Goal: Task Accomplishment & Management: Manage account settings

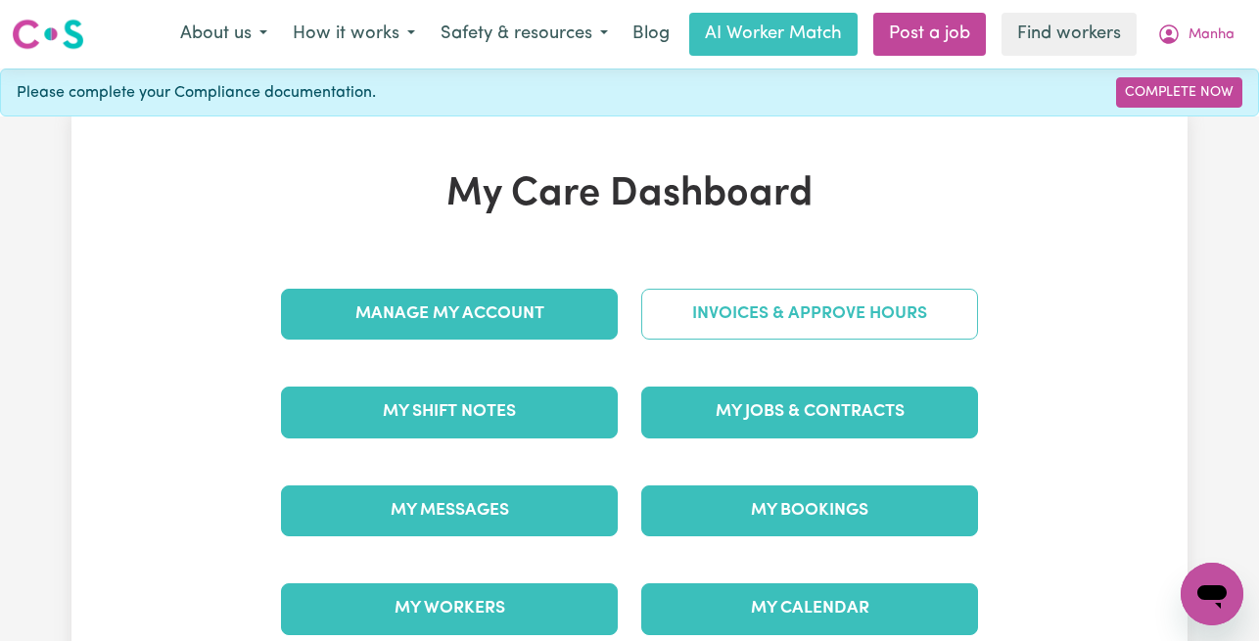
click at [759, 306] on link "Invoices & Approve Hours" at bounding box center [809, 314] width 337 height 51
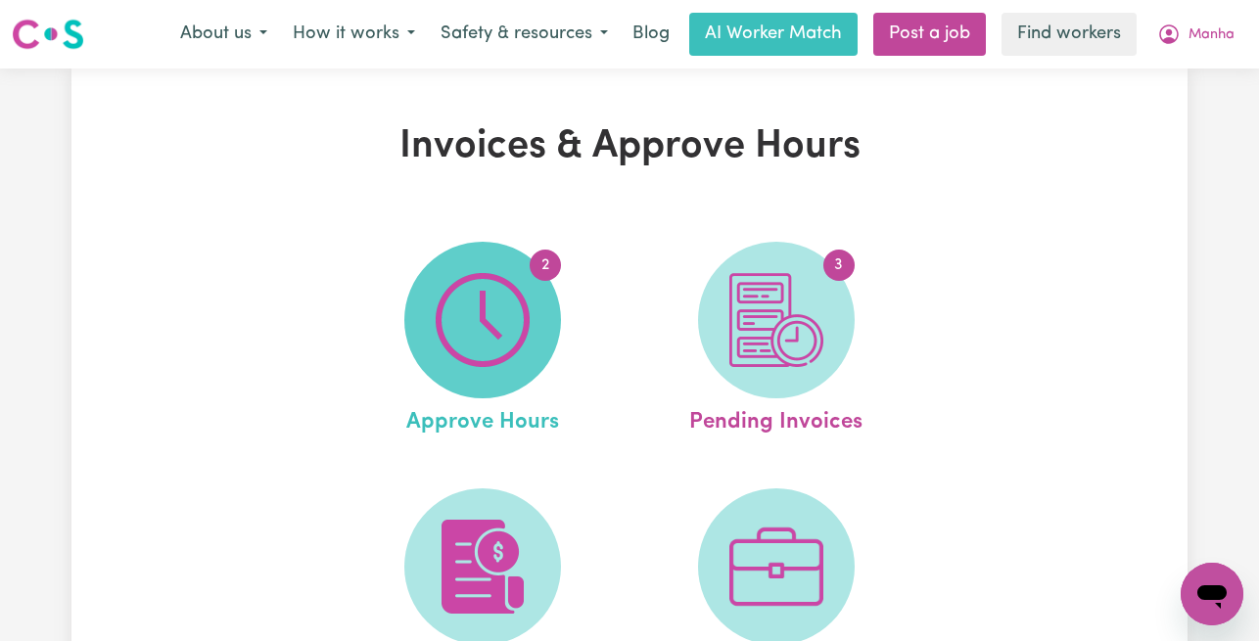
click at [488, 277] on img at bounding box center [483, 320] width 94 height 94
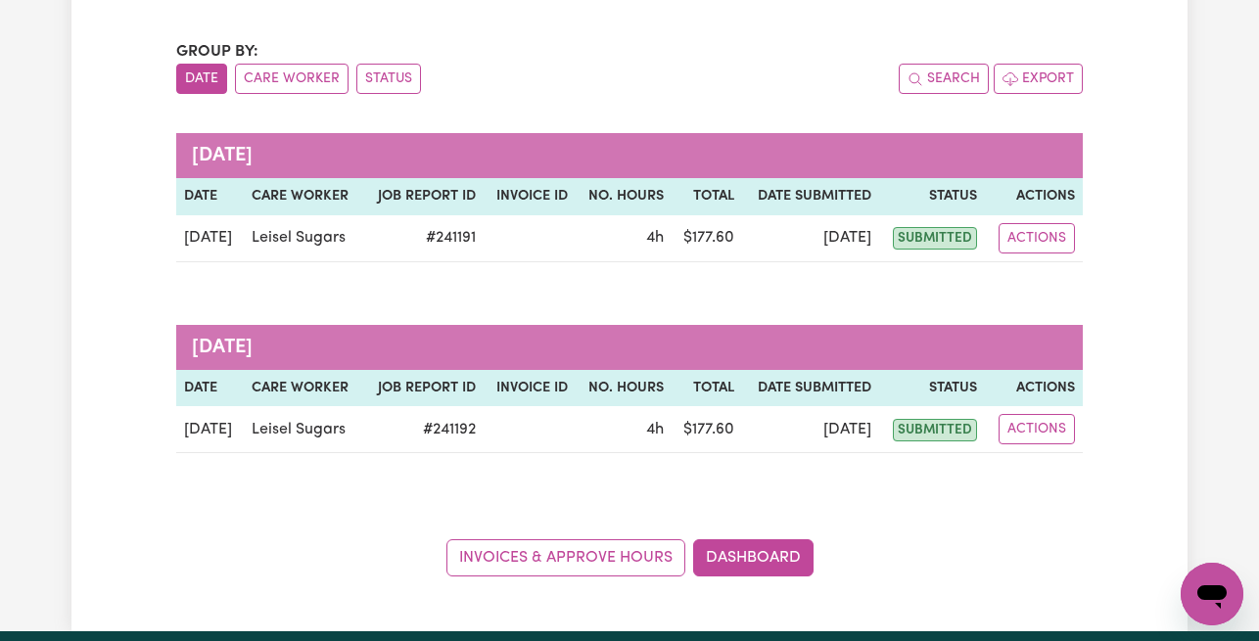
scroll to position [179, 0]
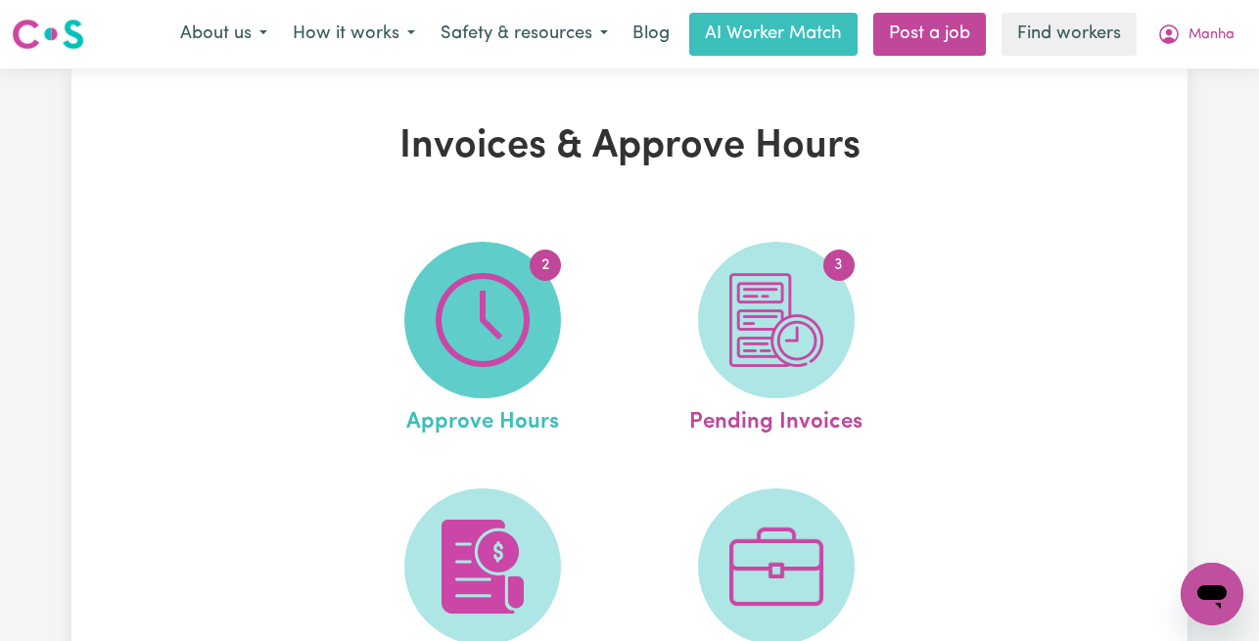
click at [518, 299] on img at bounding box center [483, 320] width 94 height 94
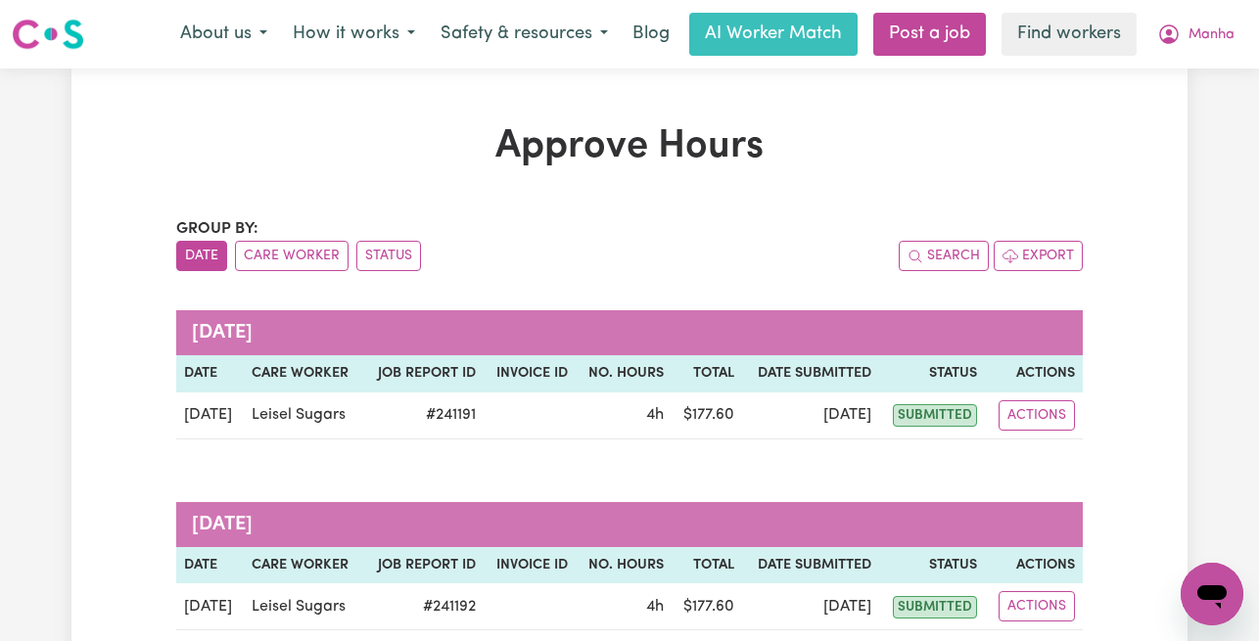
scroll to position [166, 0]
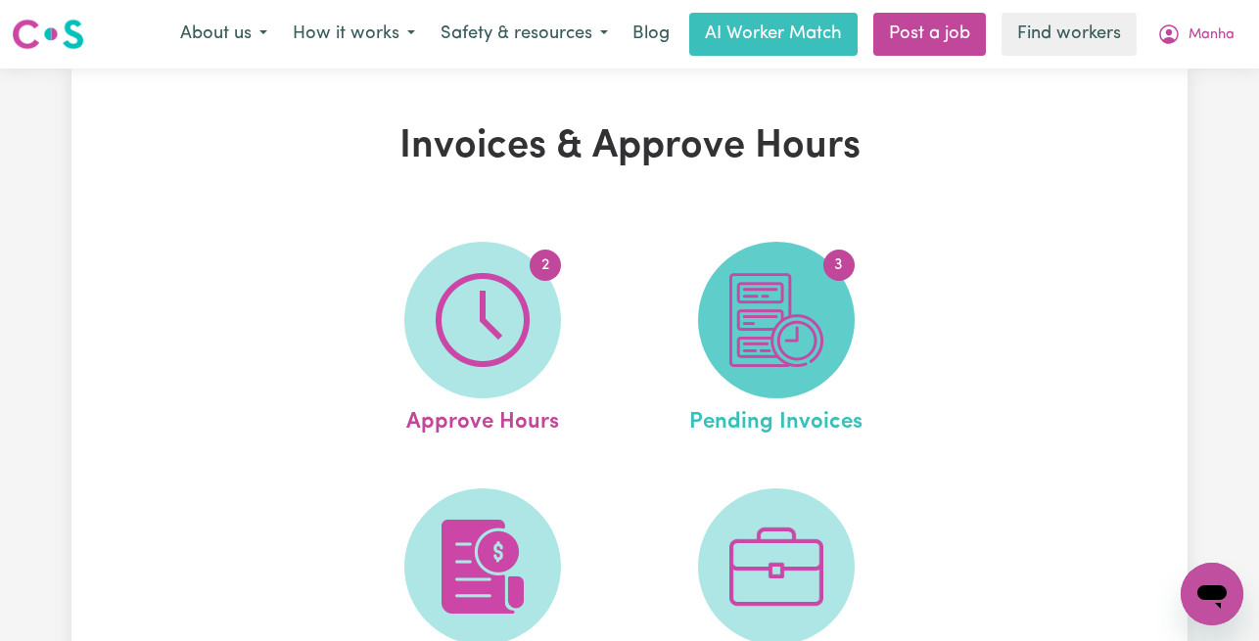
click at [772, 298] on img at bounding box center [776, 320] width 94 height 94
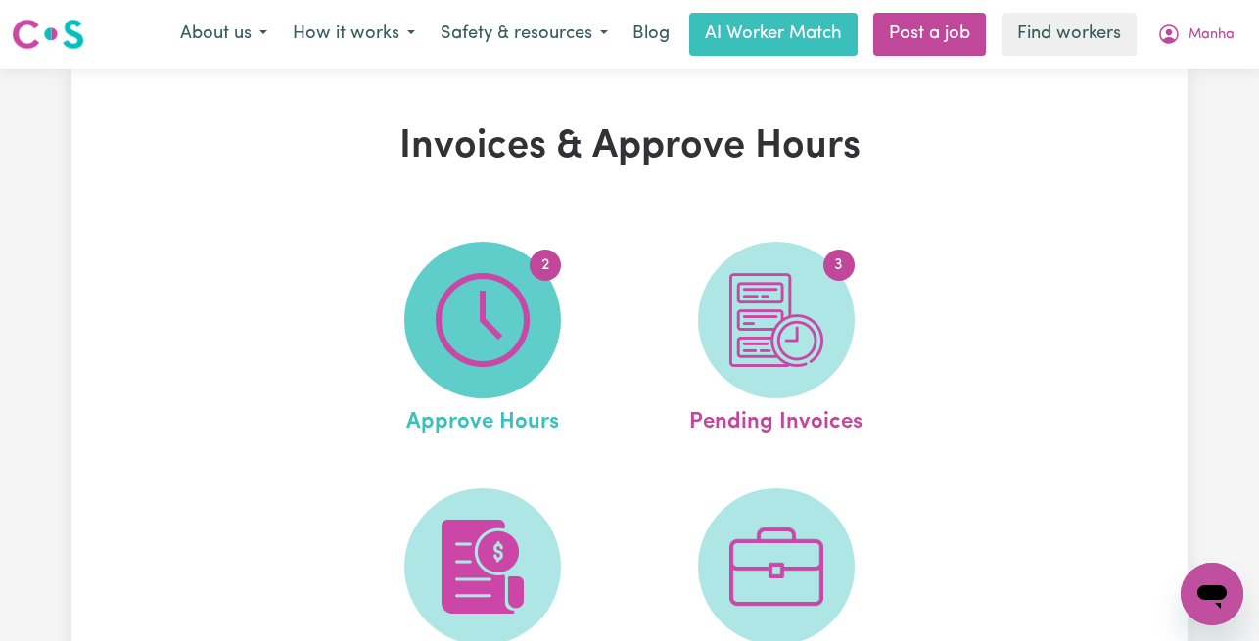
click at [477, 295] on img at bounding box center [483, 320] width 94 height 94
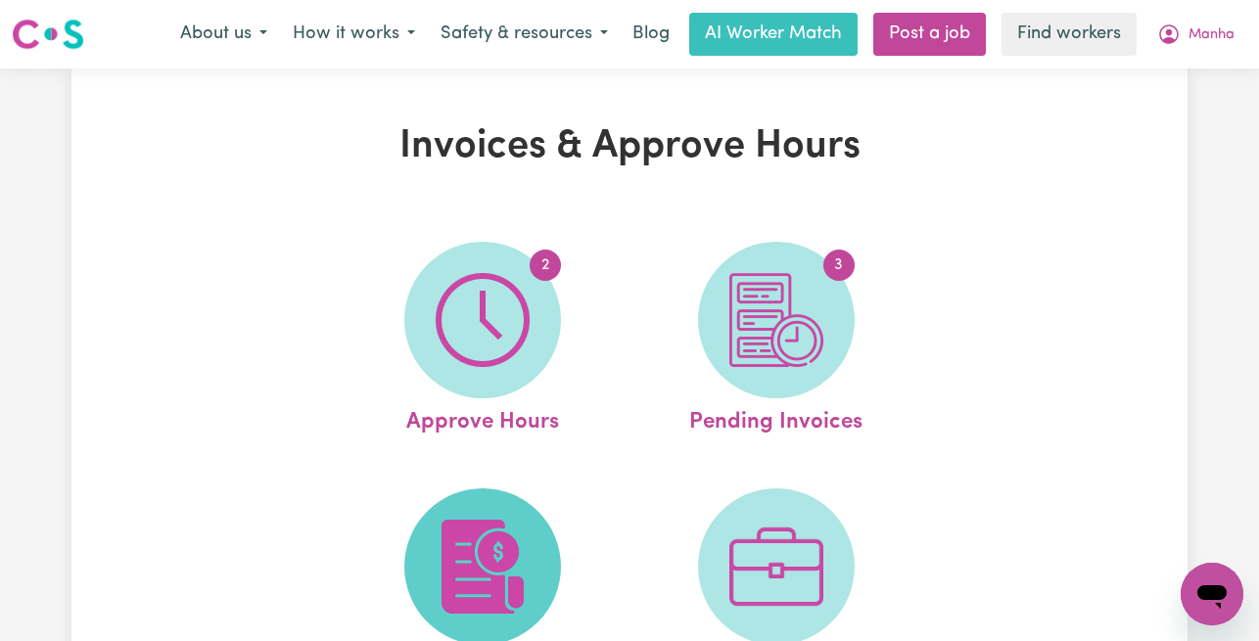
click at [434, 547] on span at bounding box center [482, 566] width 157 height 157
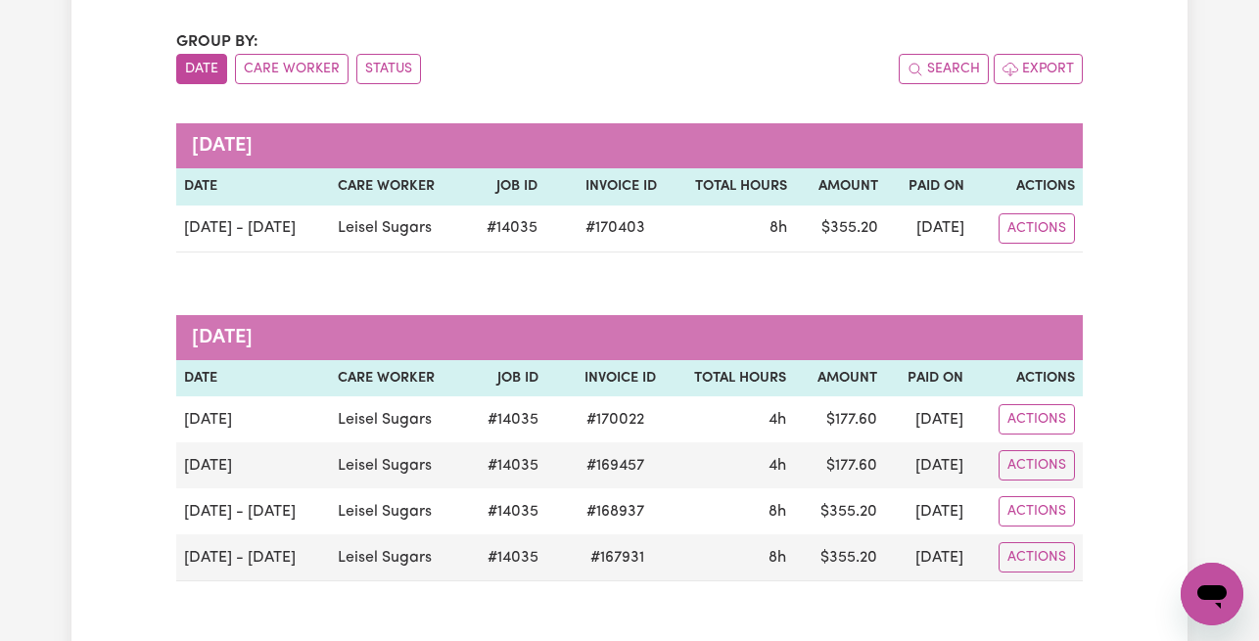
scroll to position [199, 0]
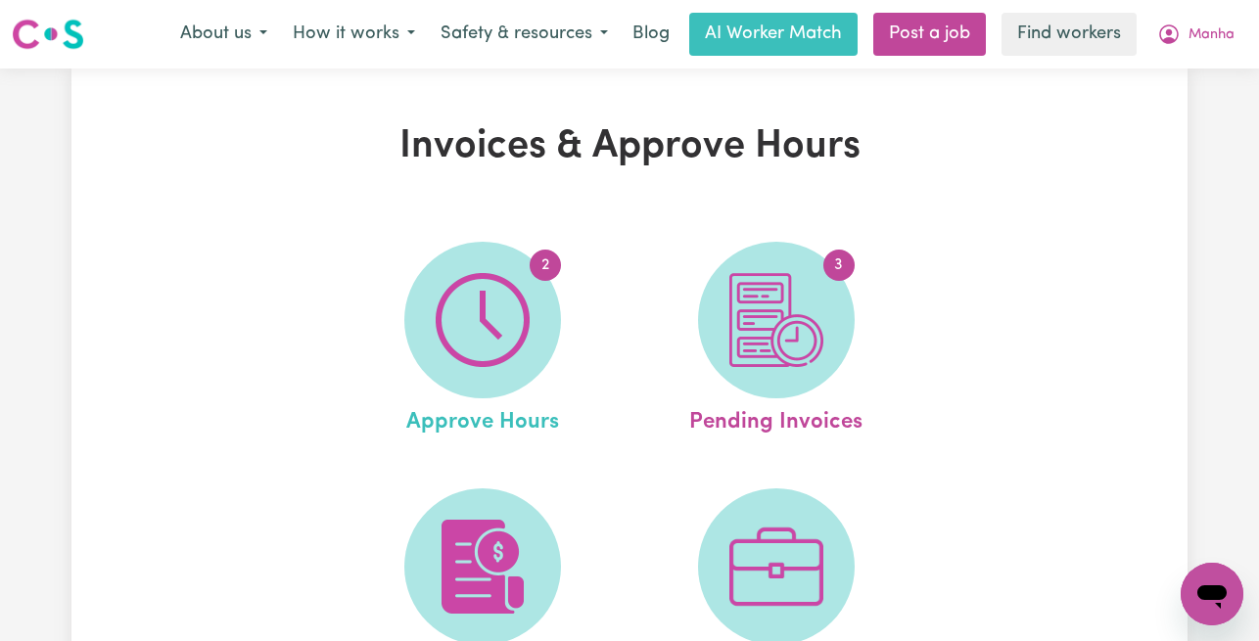
click at [561, 326] on link "2 Approve Hours" at bounding box center [483, 341] width 282 height 198
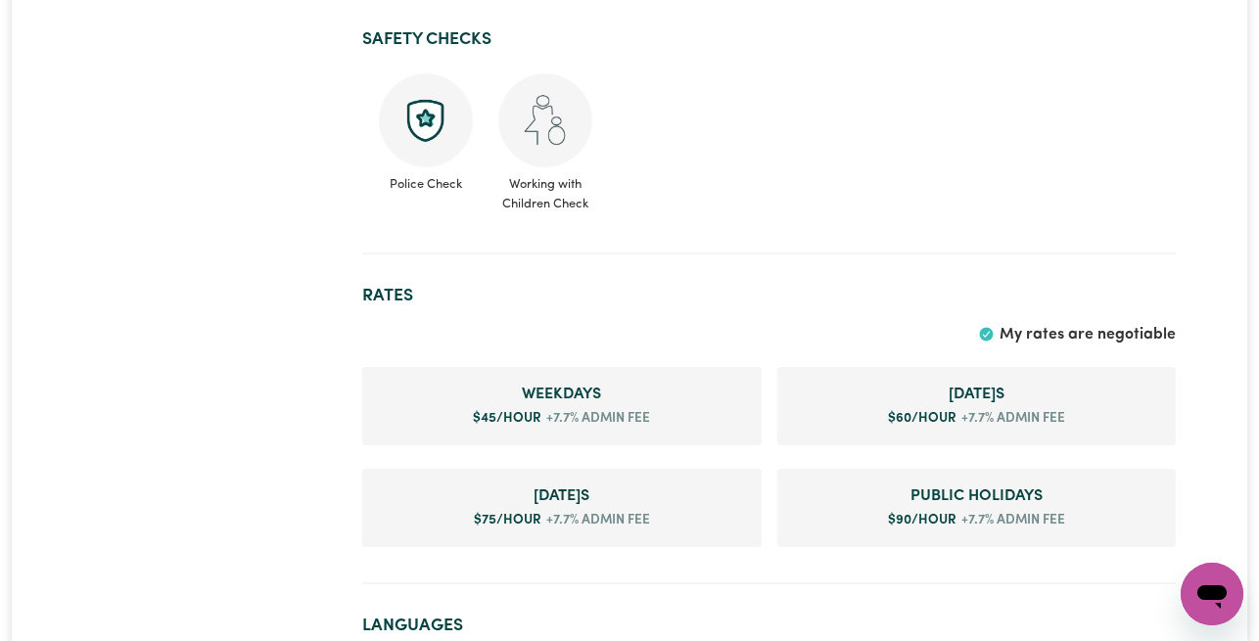
scroll to position [2636, 0]
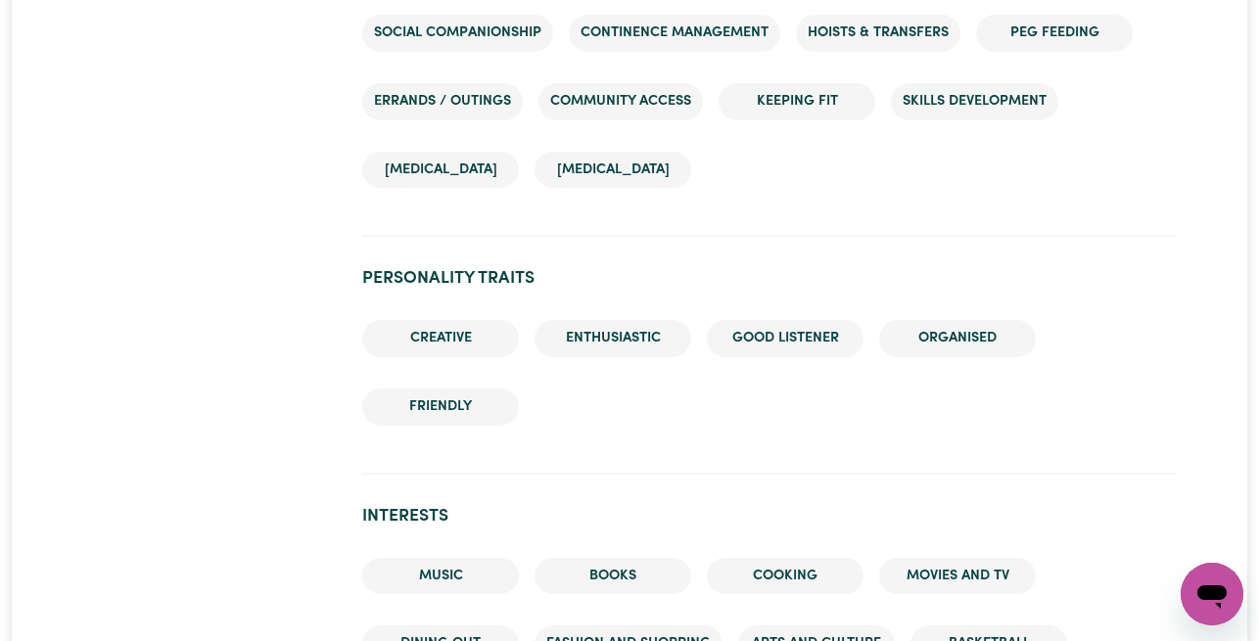
click at [101, 321] on div "#OpenForWork" at bounding box center [210, 78] width 279 height 5041
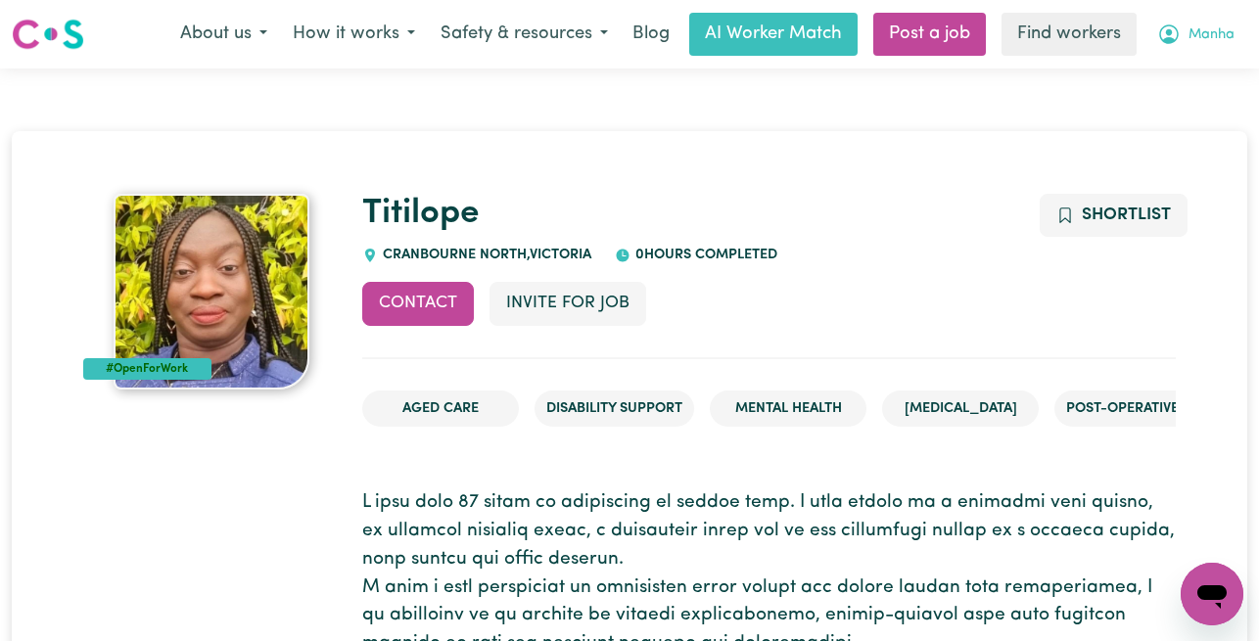
click at [1214, 36] on span "Manha" at bounding box center [1211, 35] width 46 height 22
click at [1178, 114] on link "Logout" at bounding box center [1168, 112] width 155 height 37
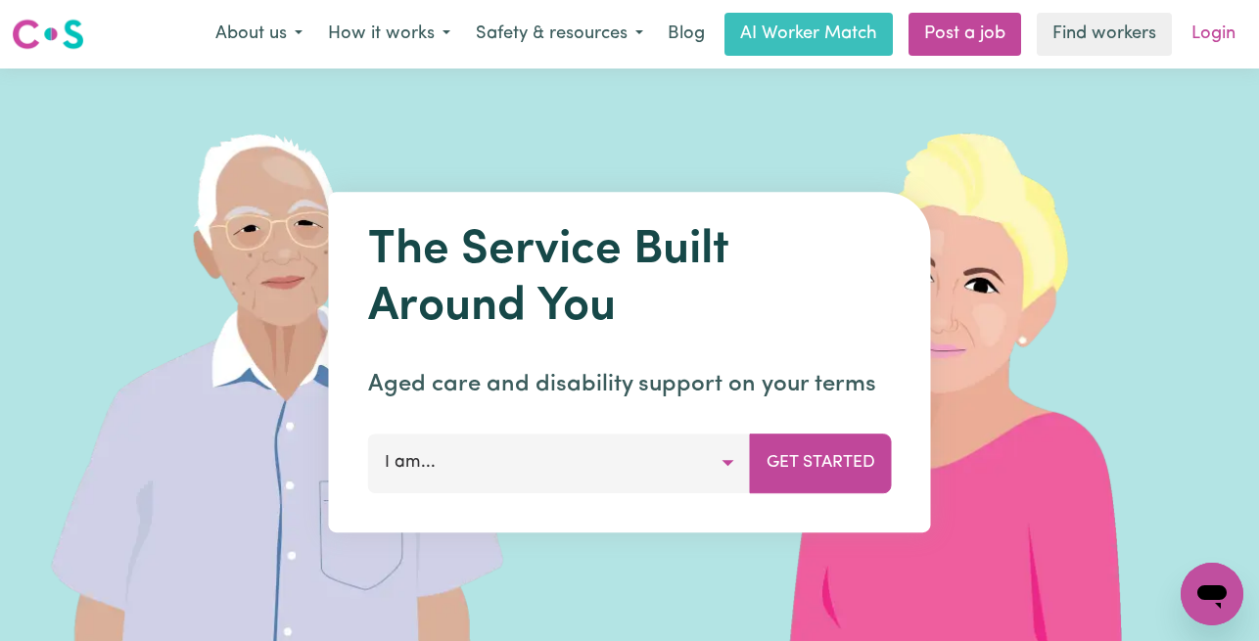
click at [1212, 46] on link "Login" at bounding box center [1213, 34] width 68 height 43
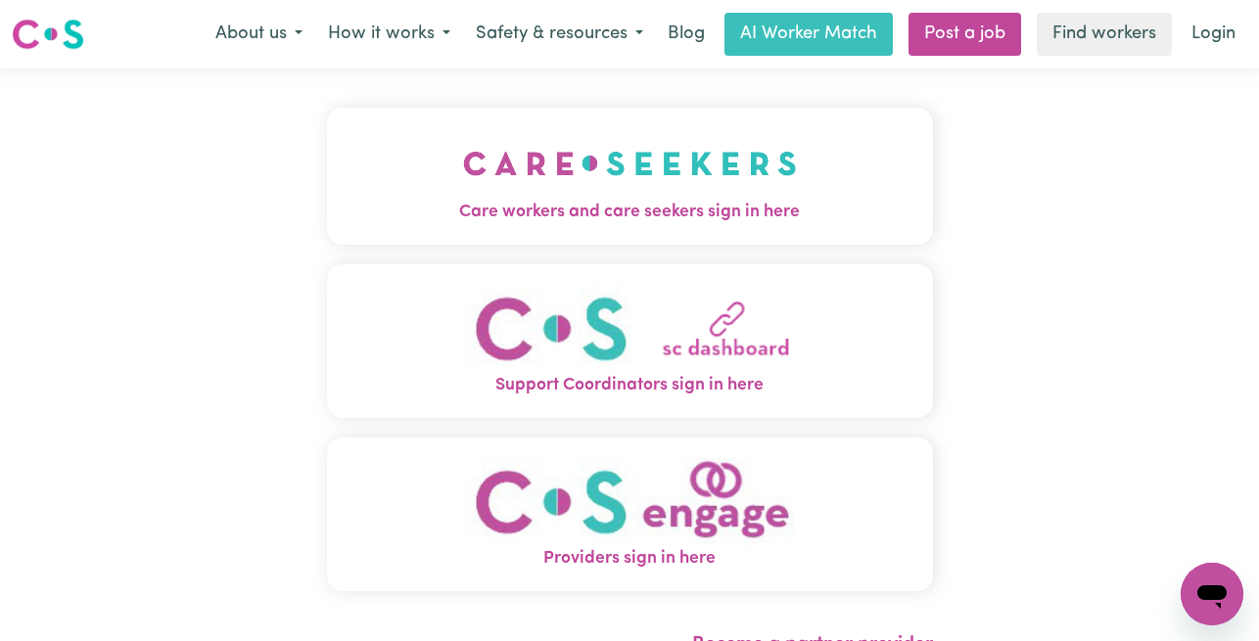
click at [715, 117] on button "Care workers and care seekers sign in here" at bounding box center [630, 176] width 606 height 137
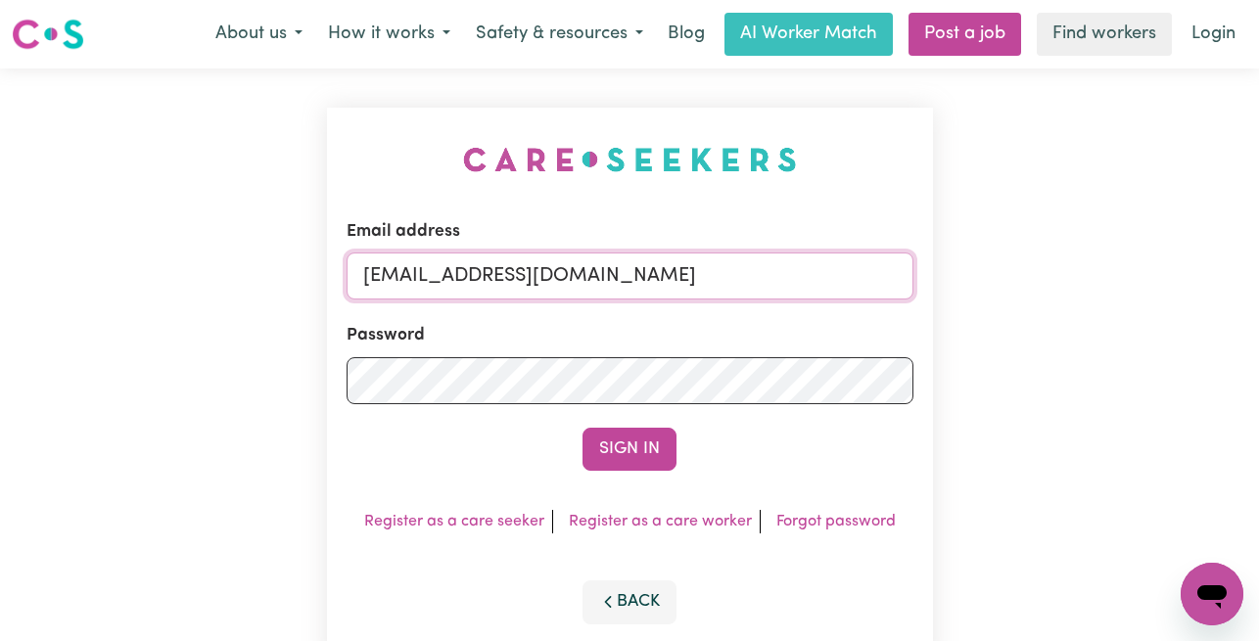
drag, startPoint x: 829, startPoint y: 280, endPoint x: 461, endPoint y: 282, distance: 368.0
click at [461, 283] on input "[EMAIL_ADDRESS][DOMAIN_NAME]" at bounding box center [629, 275] width 567 height 47
paste input "CristinaFernandezHCS"
type input "[EMAIL_ADDRESS][PERSON_NAME][DOMAIN_NAME]"
click at [582, 428] on button "Sign In" at bounding box center [629, 449] width 94 height 43
